Goal: Information Seeking & Learning: Understand process/instructions

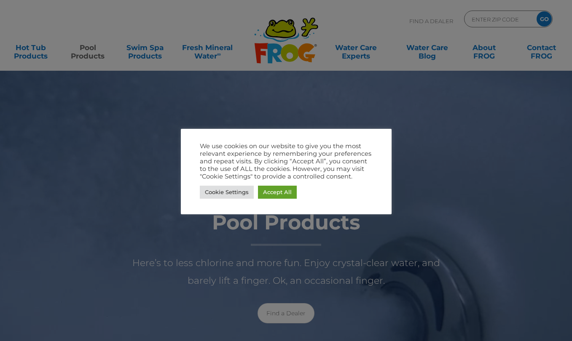
click at [191, 75] on div at bounding box center [286, 170] width 572 height 341
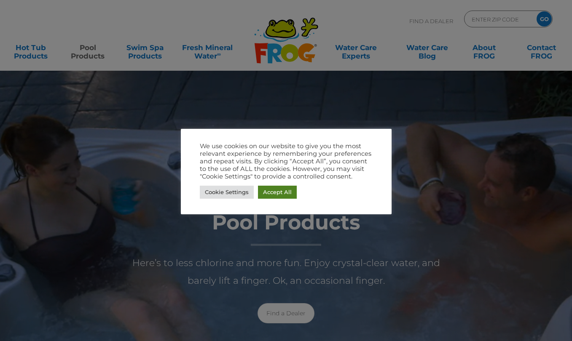
click at [279, 193] on link "Accept All" at bounding box center [277, 192] width 39 height 13
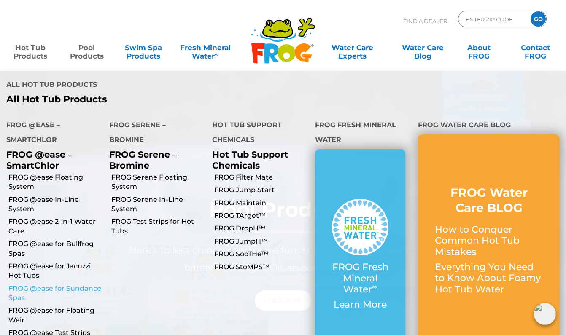
scroll to position [20, 0]
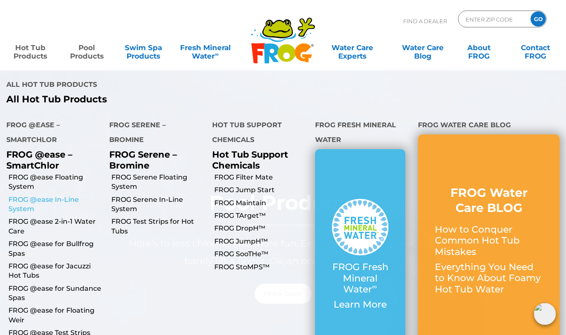
click at [66, 195] on link "FROG @ease In-Line System" at bounding box center [55, 204] width 94 height 19
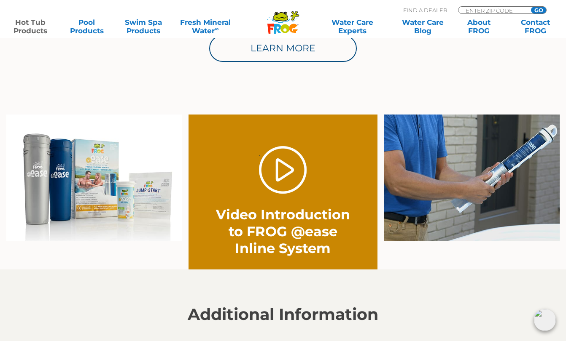
scroll to position [576, 0]
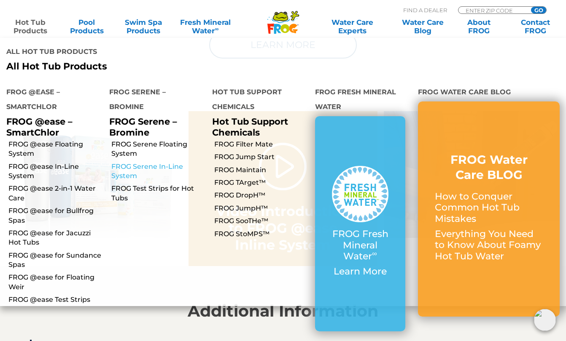
click at [132, 162] on link "FROG Serene In-Line System" at bounding box center [158, 171] width 94 height 19
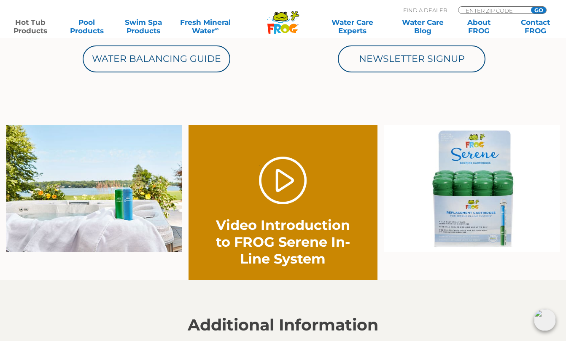
scroll to position [501, 0]
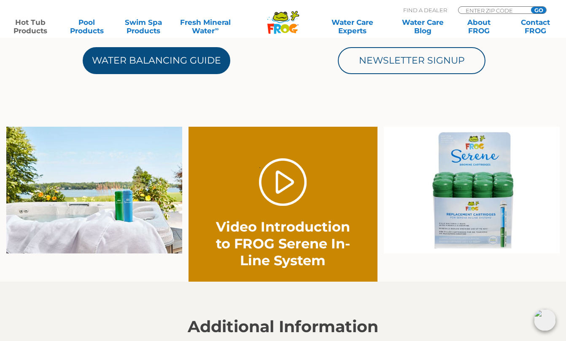
click at [140, 62] on link "Water Balancing Guide" at bounding box center [157, 60] width 148 height 27
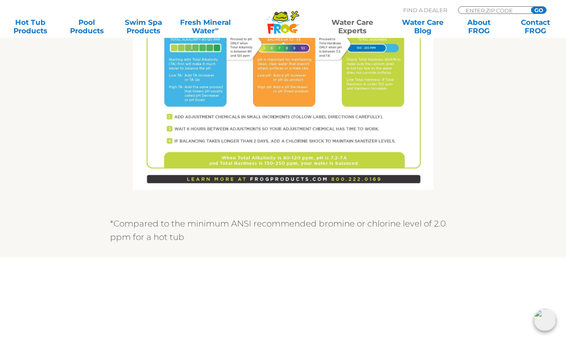
scroll to position [648, 0]
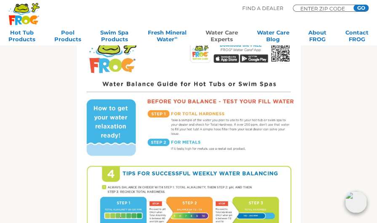
scroll to position [271, 0]
